Goal: Task Accomplishment & Management: Manage account settings

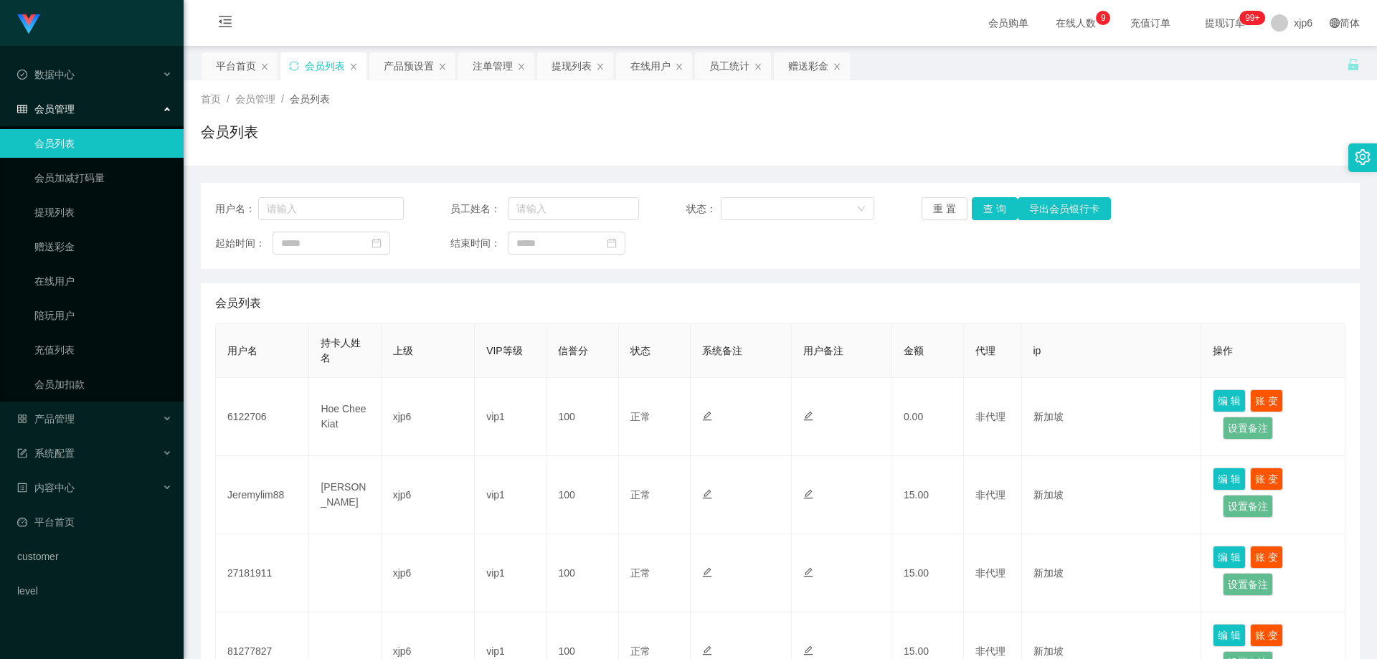
scroll to position [613, 0]
click at [82, 419] on div "产品管理" at bounding box center [92, 418] width 184 height 29
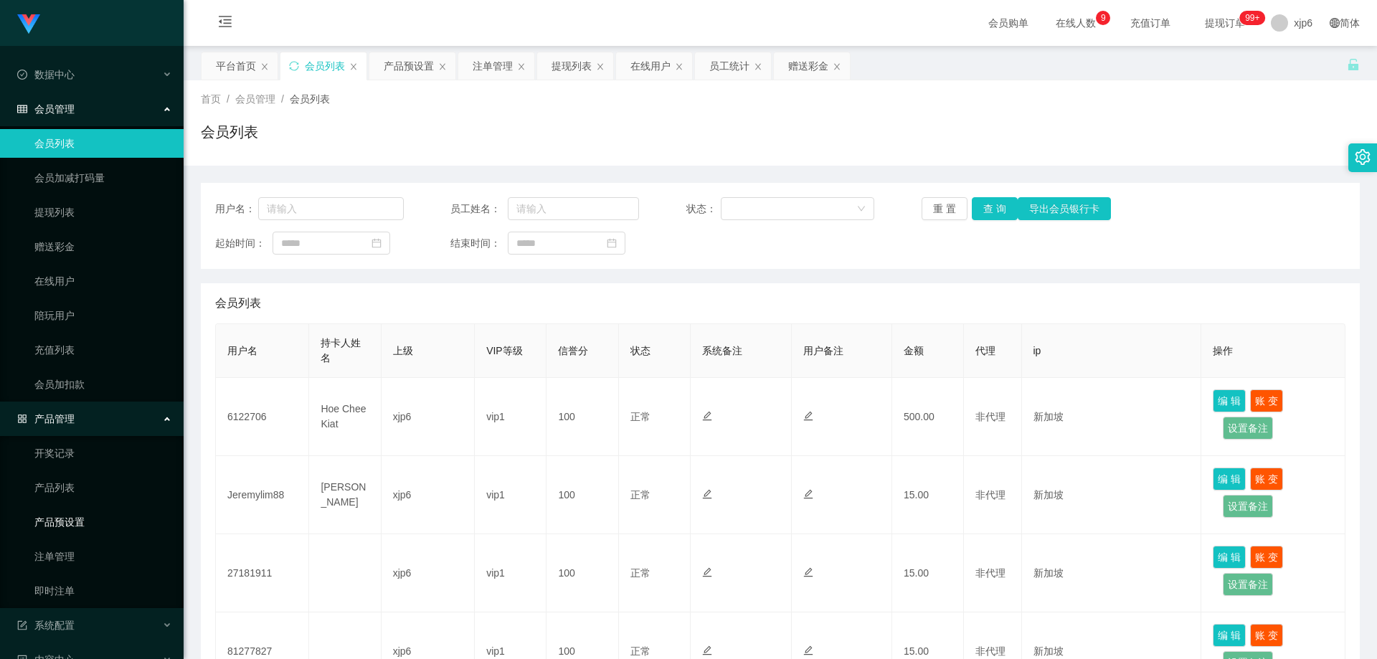
click at [67, 528] on link "产品预设置" at bounding box center [103, 522] width 138 height 29
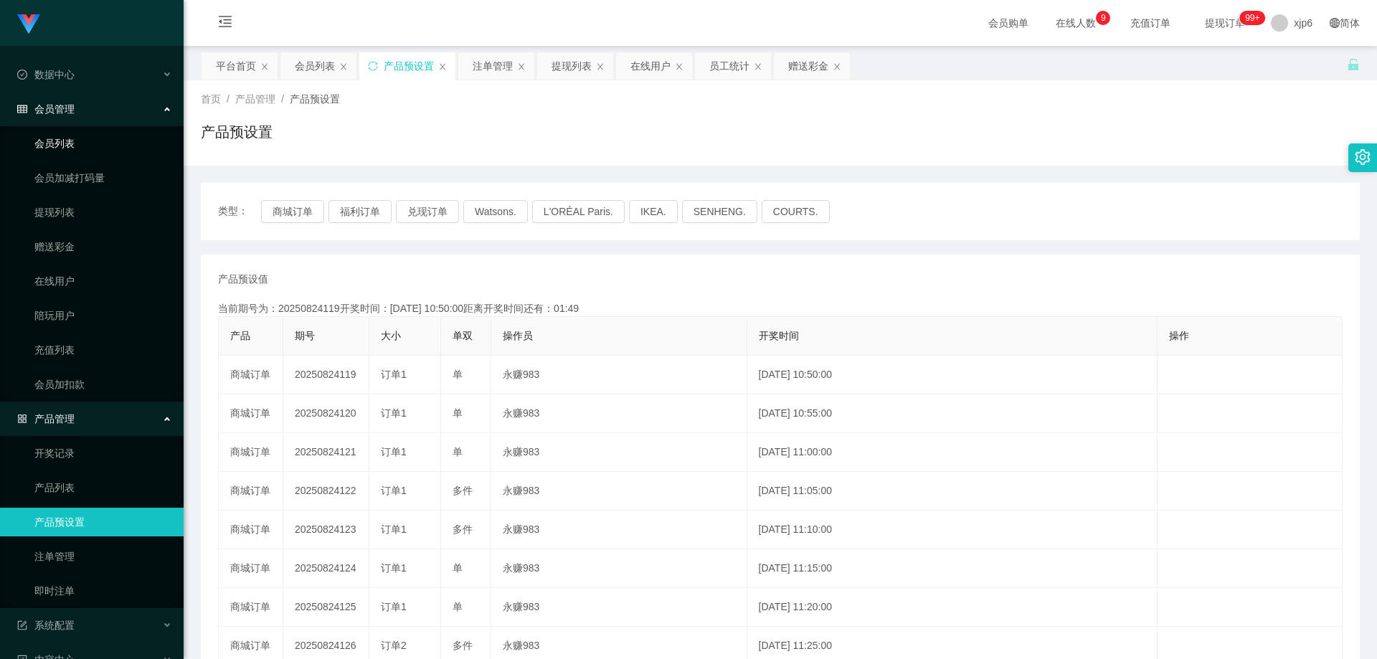
click at [72, 137] on link "会员列表" at bounding box center [103, 143] width 138 height 29
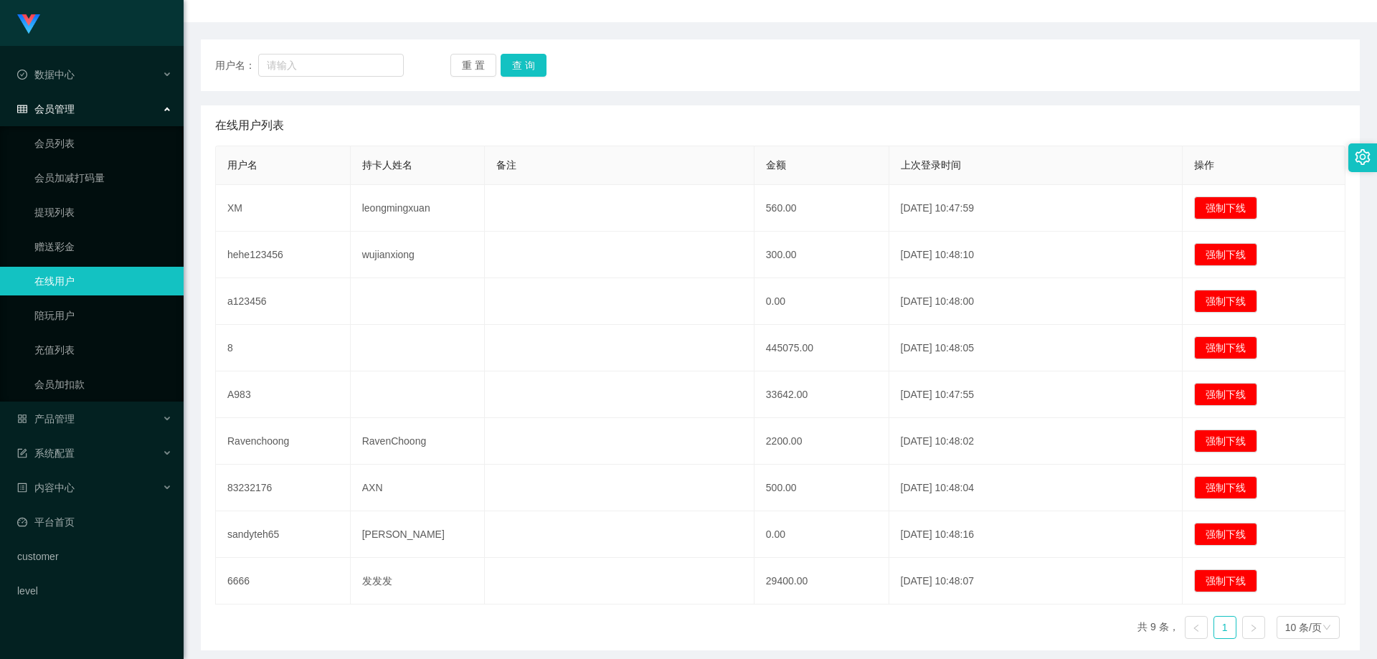
scroll to position [201, 0]
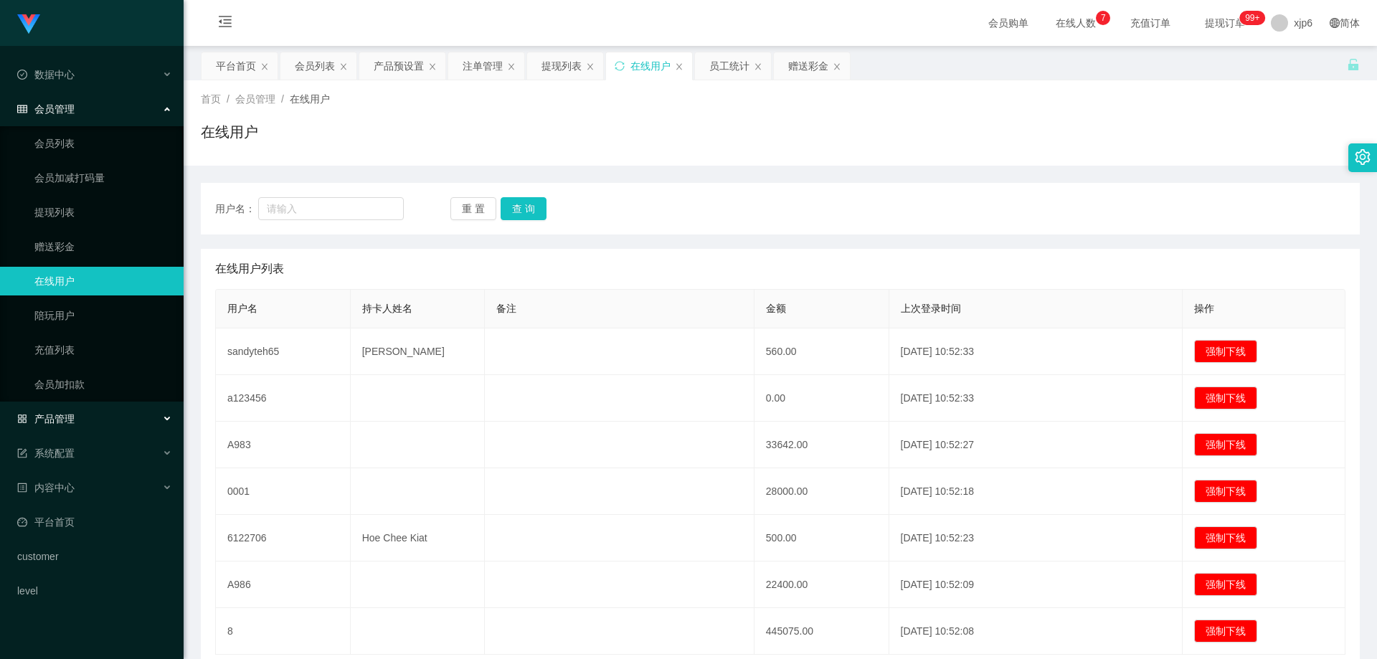
click at [72, 422] on span "产品管理" at bounding box center [45, 418] width 57 height 11
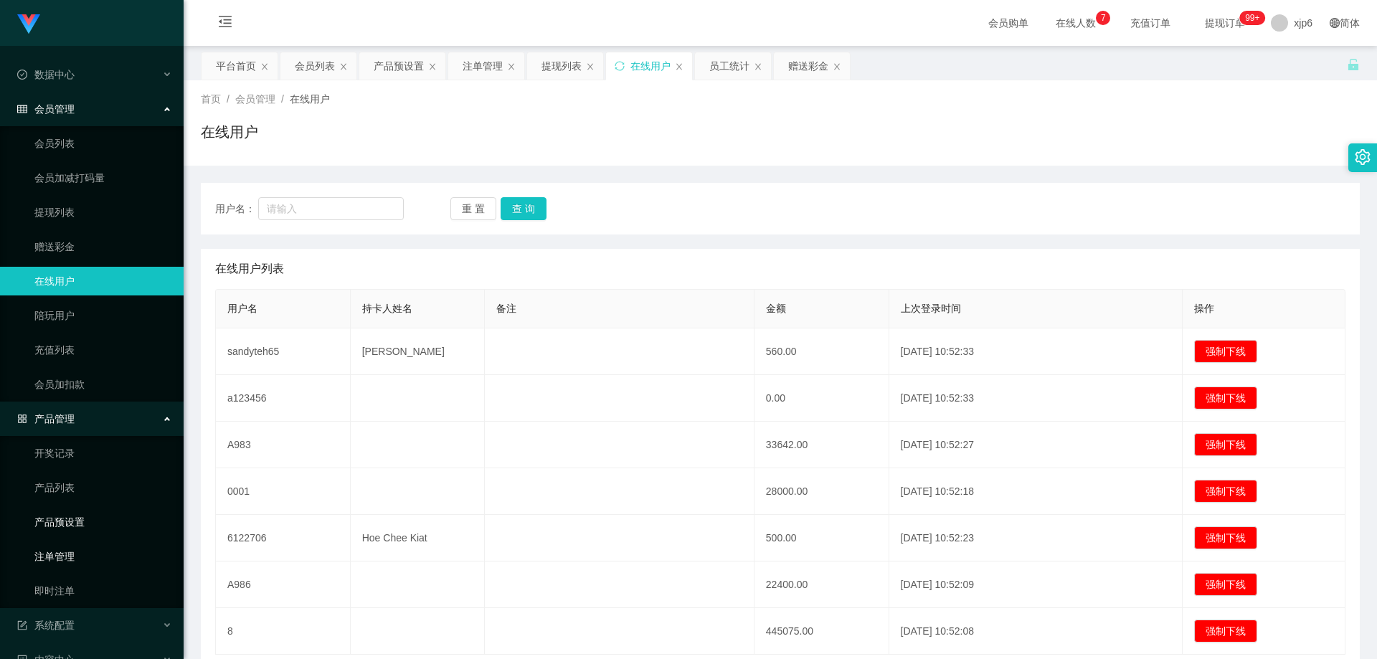
drag, startPoint x: 66, startPoint y: 547, endPoint x: 71, endPoint y: 528, distance: 19.3
click at [67, 547] on link "注单管理" at bounding box center [103, 556] width 138 height 29
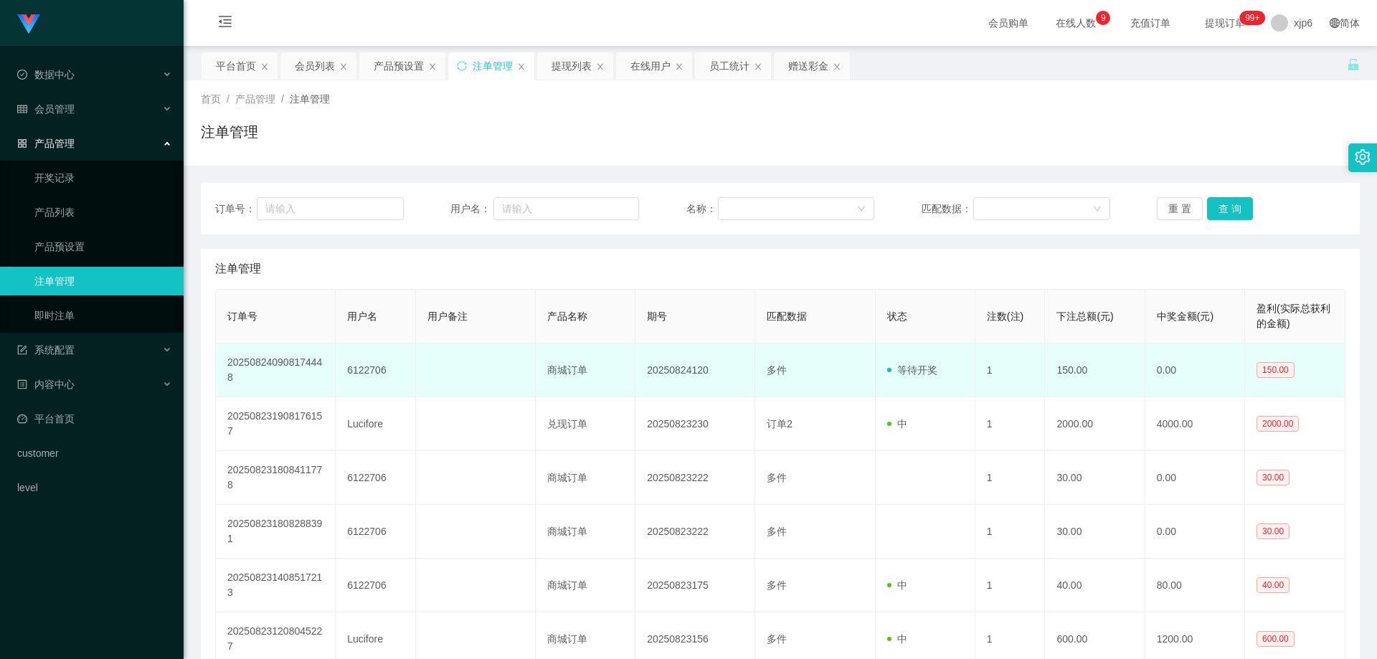
click at [366, 373] on td "6122706" at bounding box center [376, 370] width 80 height 54
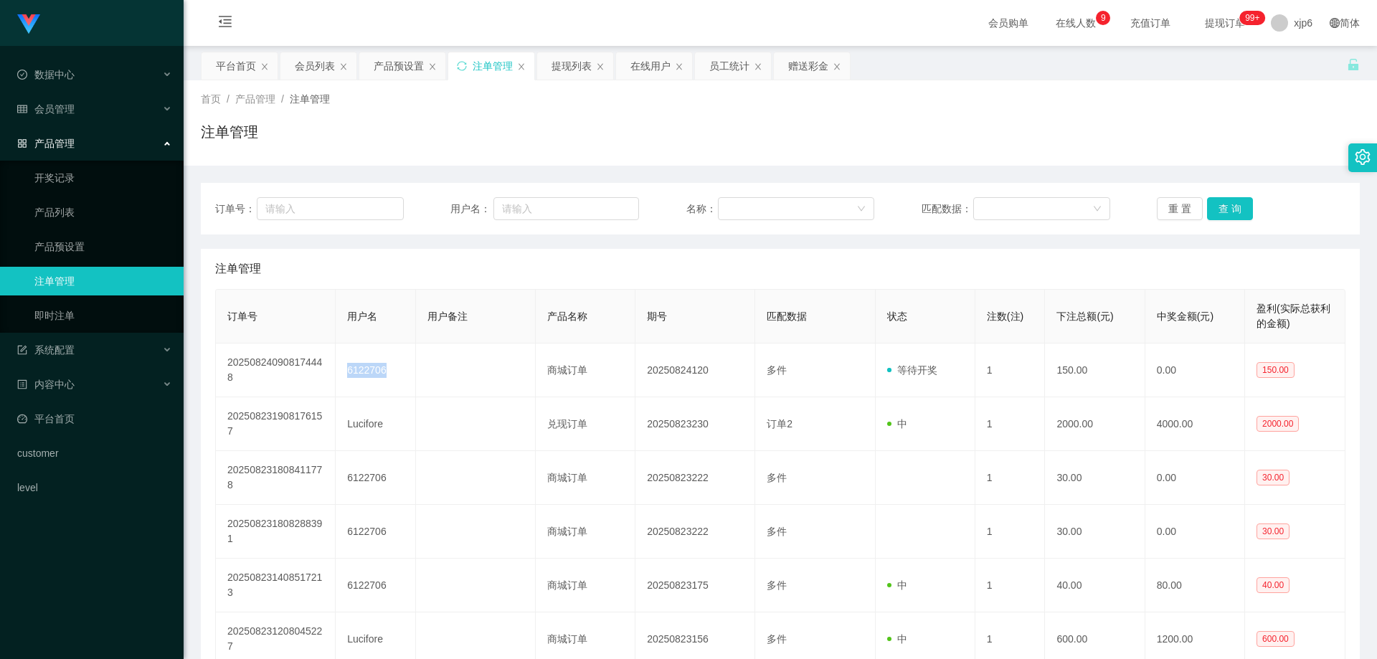
copy td "6122706"
click at [43, 111] on span "会员管理" at bounding box center [45, 108] width 57 height 11
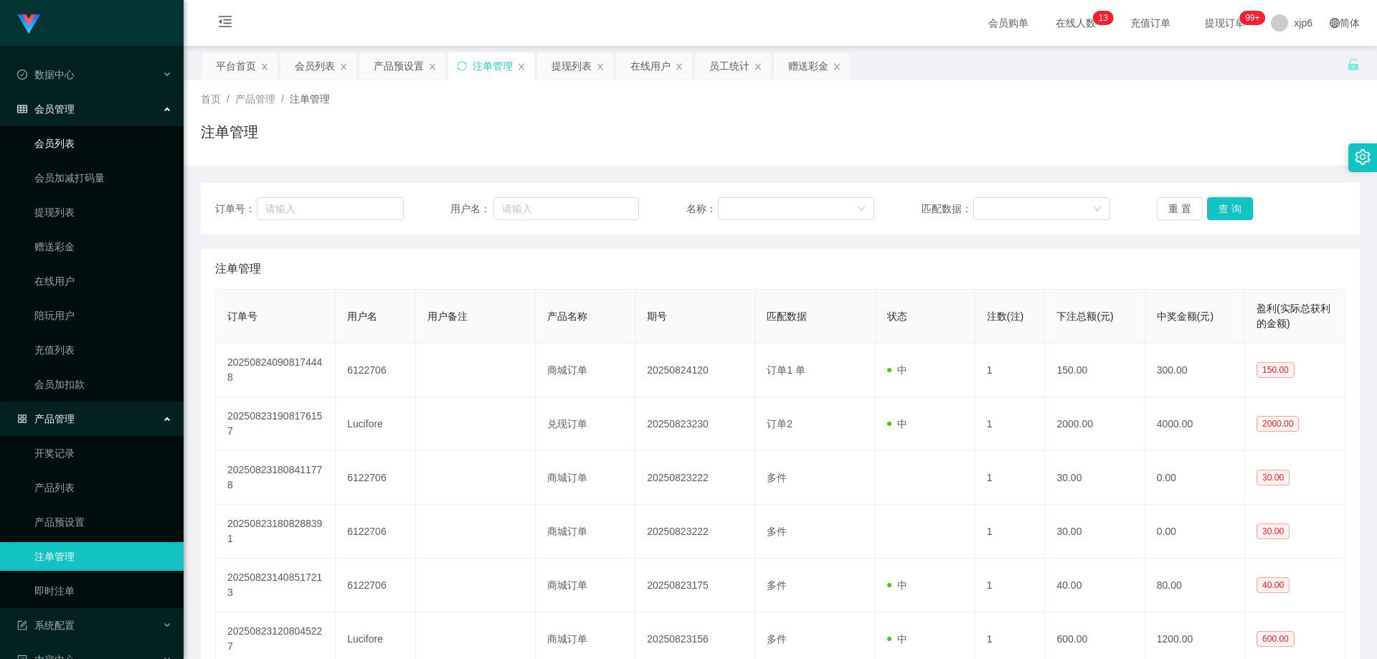
click at [77, 142] on link "会员列表" at bounding box center [103, 143] width 138 height 29
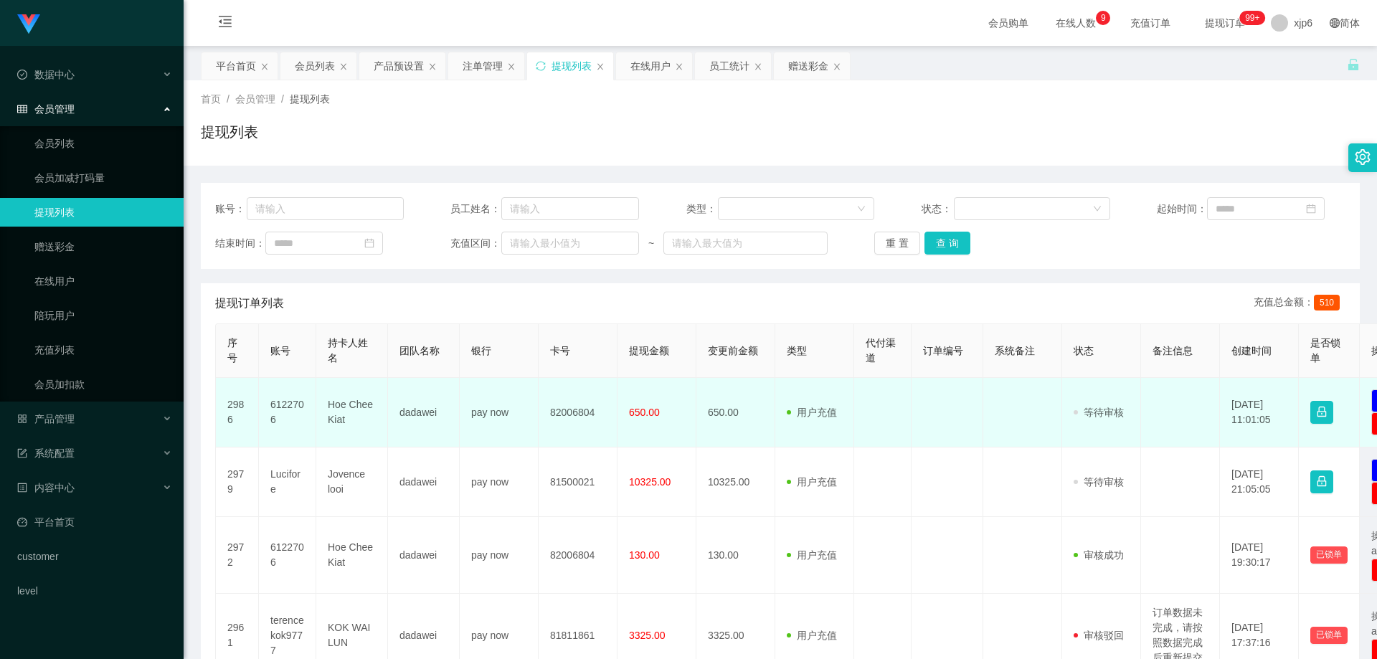
click at [276, 409] on td "6122706" at bounding box center [287, 413] width 57 height 70
copy td "6122706"
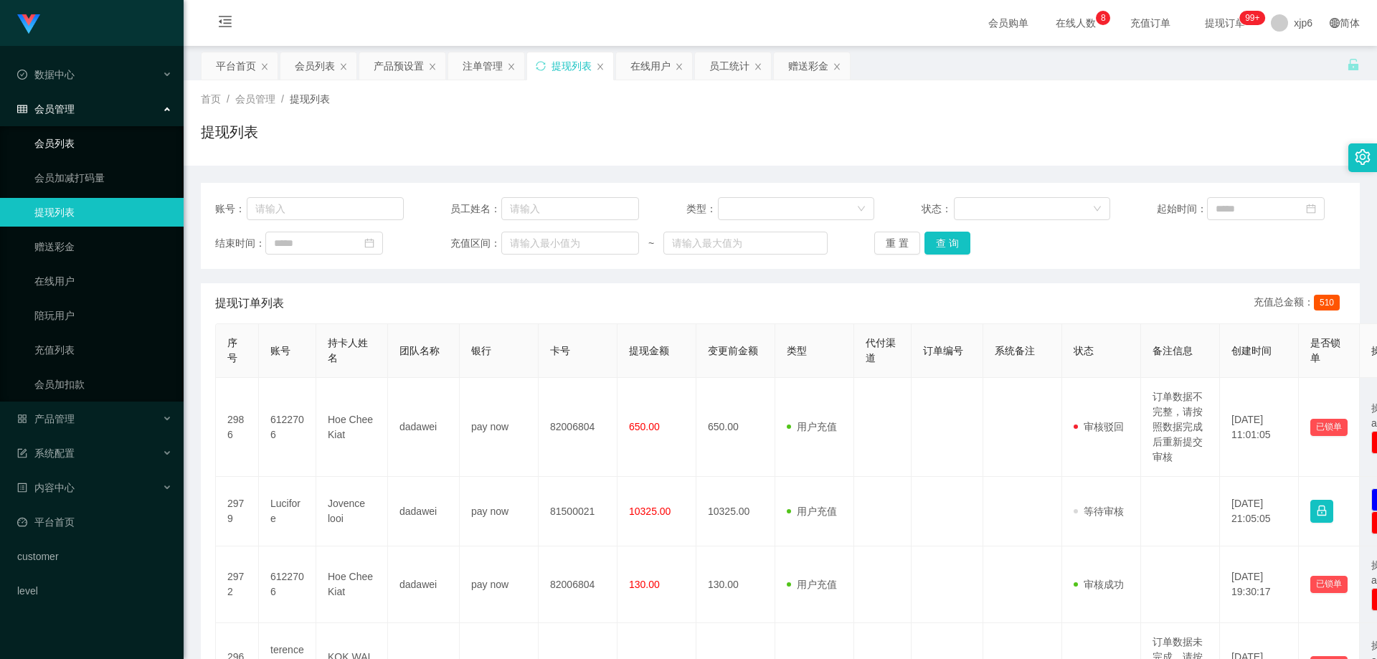
click at [75, 136] on link "会员列表" at bounding box center [103, 143] width 138 height 29
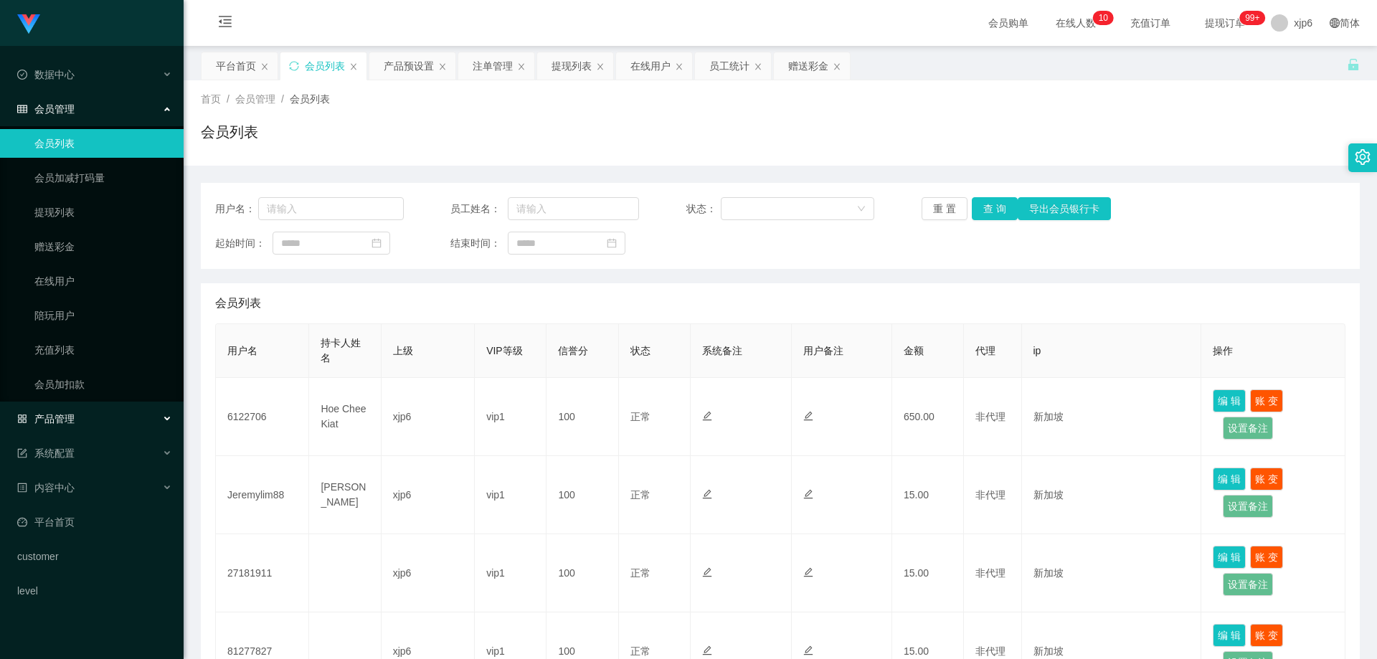
click at [70, 419] on span "产品管理" at bounding box center [45, 418] width 57 height 11
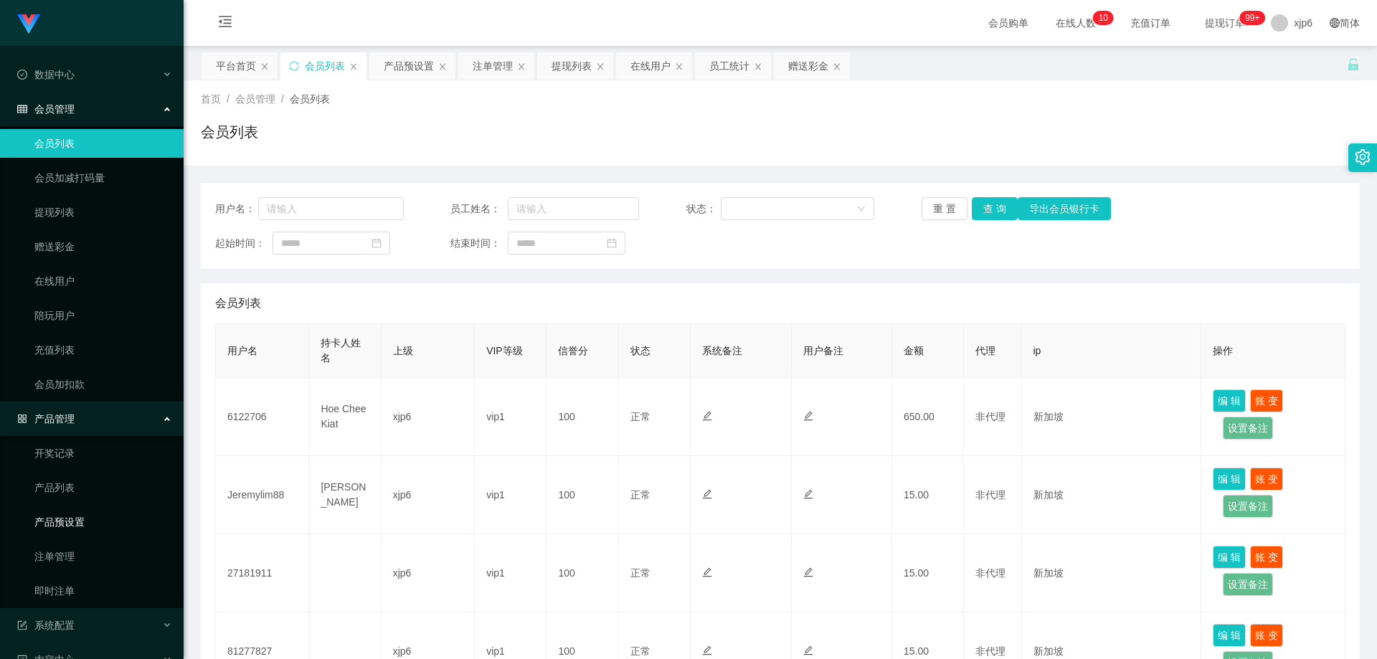
click at [66, 518] on link "产品预设置" at bounding box center [103, 522] width 138 height 29
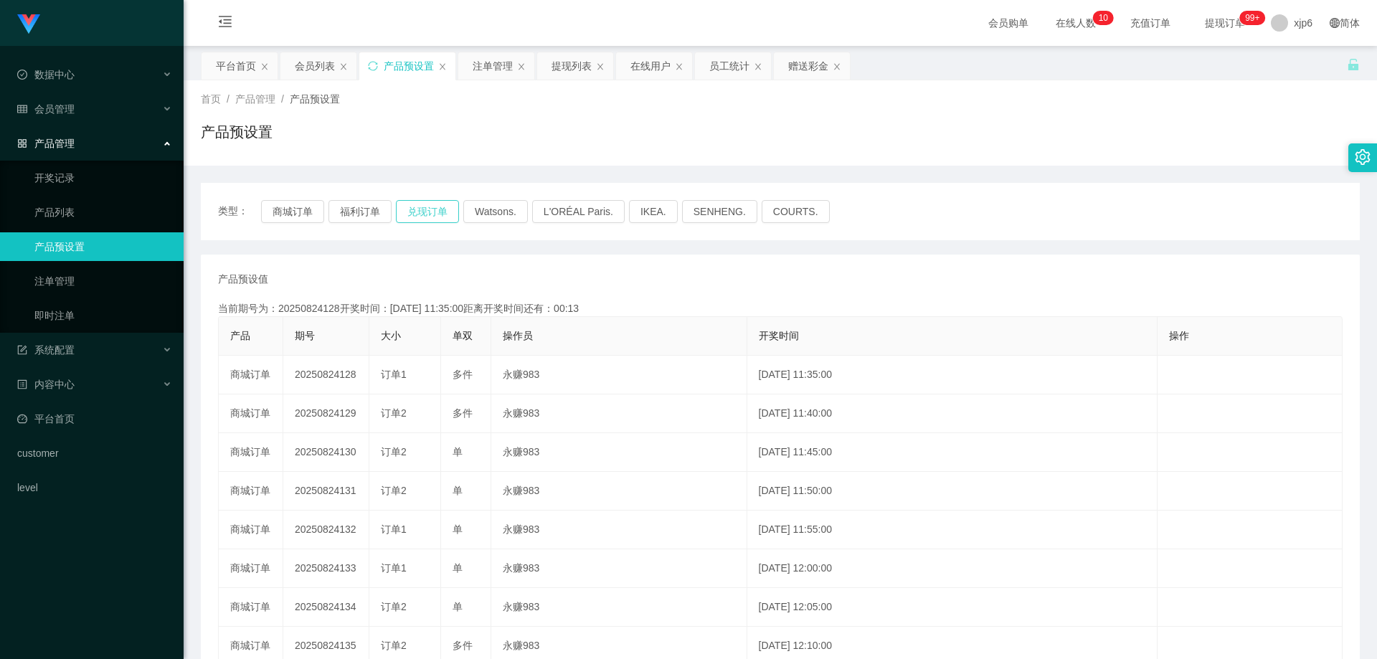
click at [409, 217] on button "兑现订单" at bounding box center [427, 211] width 63 height 23
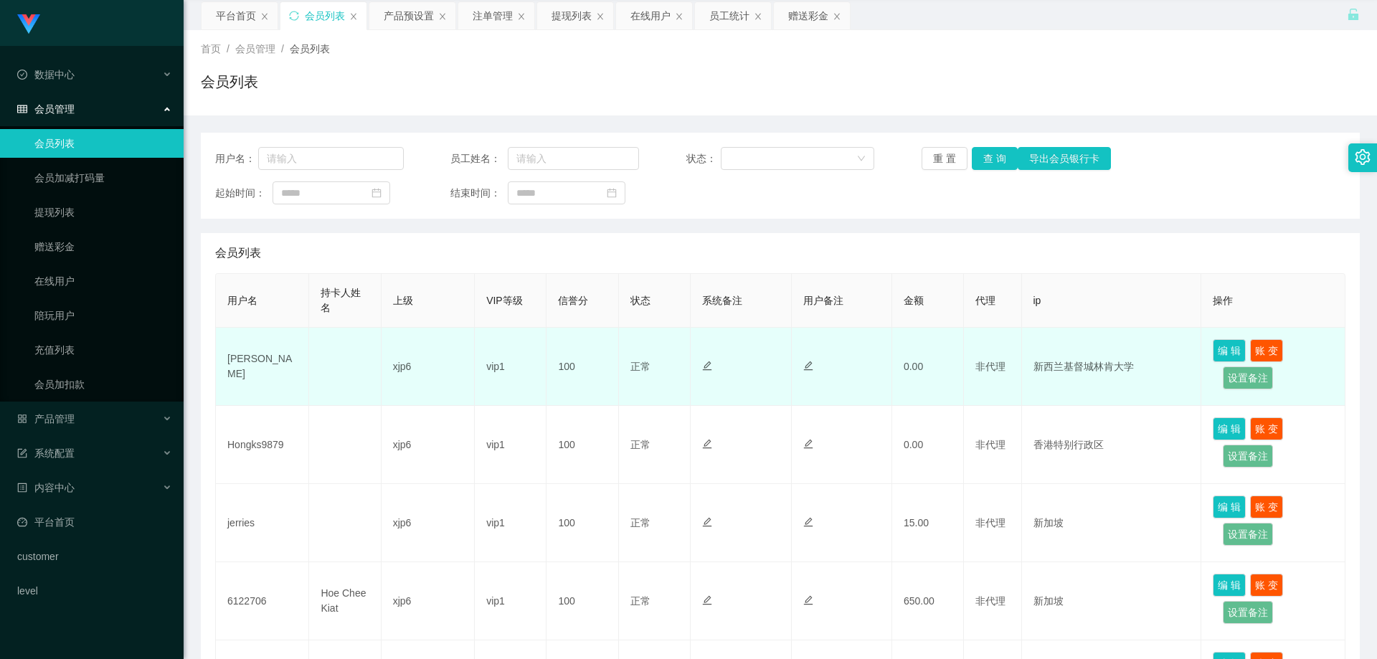
scroll to position [72, 0]
